Goal: Obtain resource: Download file/media

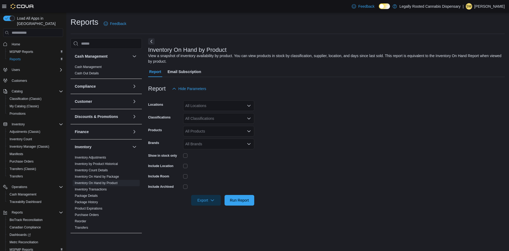
click at [211, 107] on div "All Locations" at bounding box center [218, 105] width 71 height 11
click at [212, 122] on span "[STREET_ADDRESS]" at bounding box center [213, 122] width 37 height 5
drag, startPoint x: 303, startPoint y: 134, endPoint x: 232, endPoint y: 124, distance: 71.5
click at [303, 134] on form "Locations [STREET_ADDRESS] Classifications All Classifications Products All Pro…" at bounding box center [326, 149] width 357 height 111
click at [201, 121] on div "All Classifications" at bounding box center [218, 118] width 71 height 11
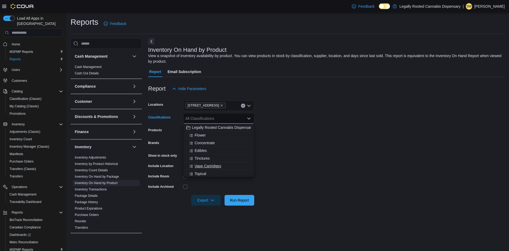
click at [200, 165] on span "Vape Cartridges" at bounding box center [208, 165] width 27 height 5
click at [279, 163] on form "Locations 1800 6th Street Classifications Vape Cartridges Combo box. Selected. …" at bounding box center [326, 149] width 357 height 111
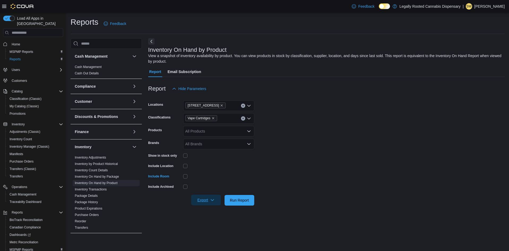
click at [203, 201] on span "Export" at bounding box center [206, 200] width 23 height 11
click at [205, 222] on span "Export to Csv" at bounding box center [207, 221] width 24 height 4
